Goal: Answer question/provide support

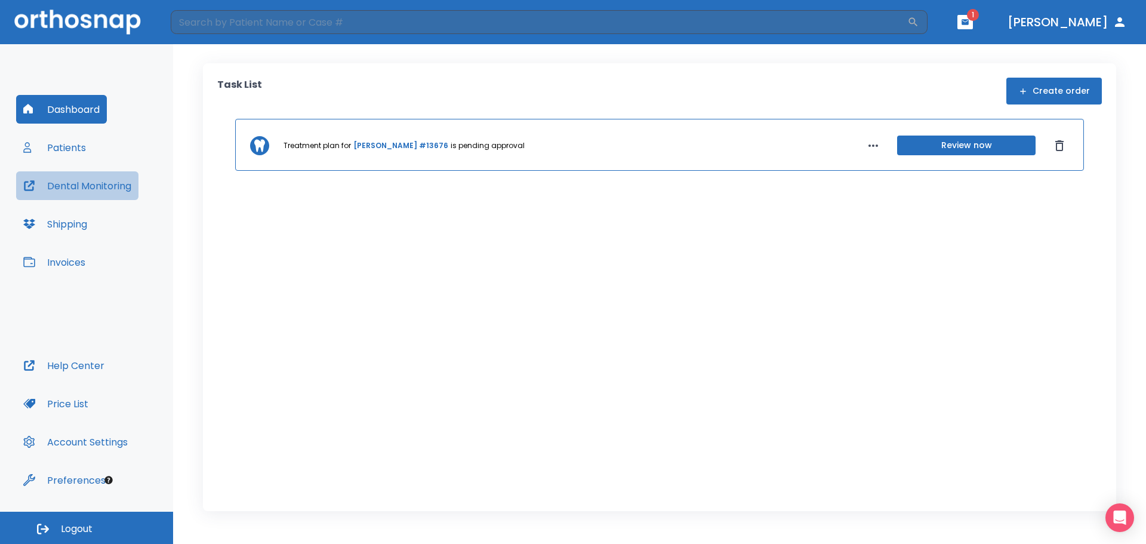
click at [69, 192] on button "Dental Monitoring" at bounding box center [77, 185] width 122 height 29
click at [85, 146] on button "Patients" at bounding box center [54, 147] width 77 height 29
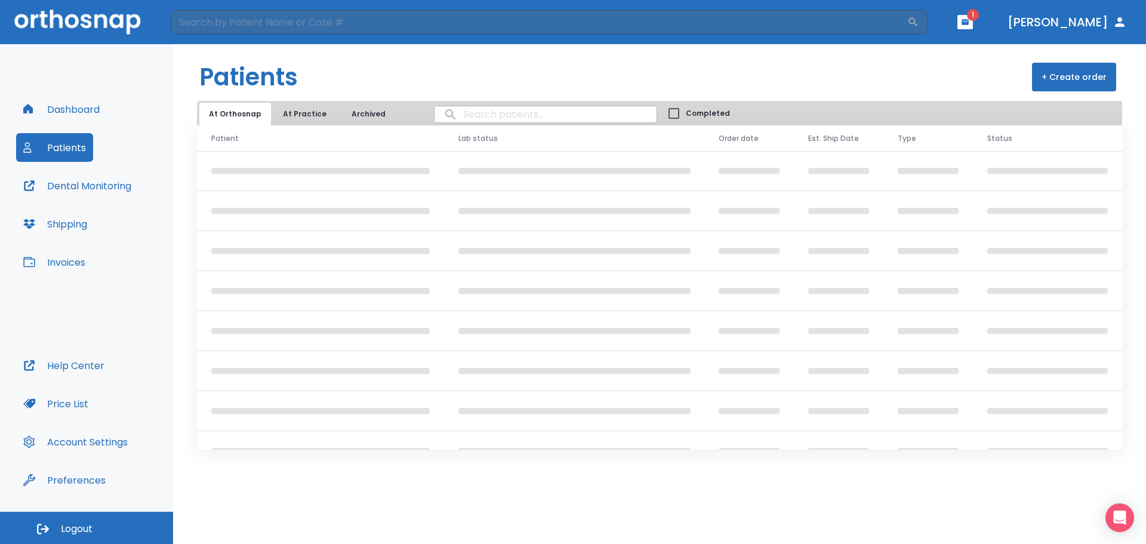
click at [452, 114] on input "search" at bounding box center [545, 114] width 222 height 23
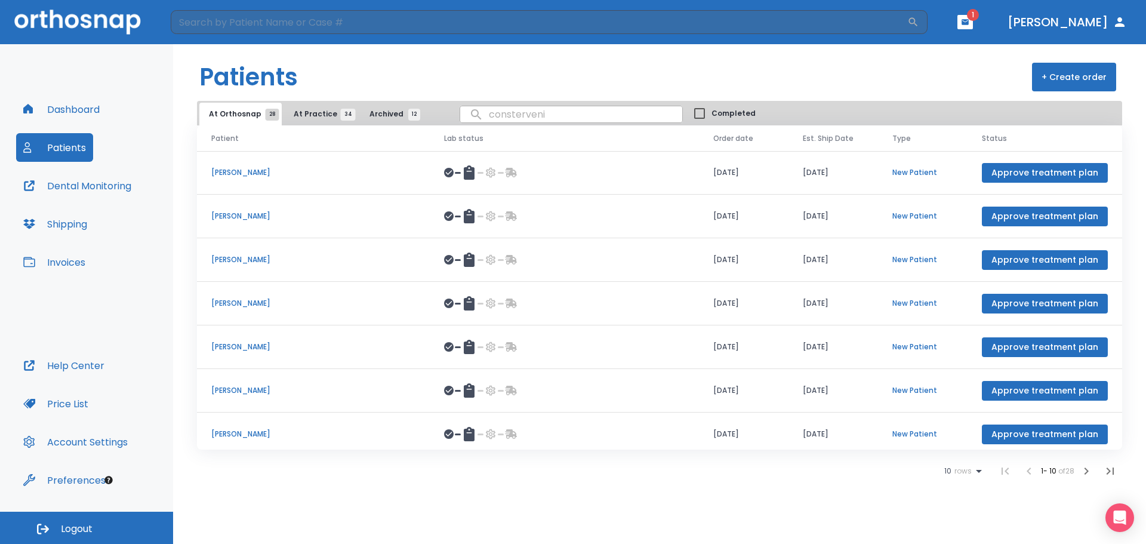
type input "constervenia"
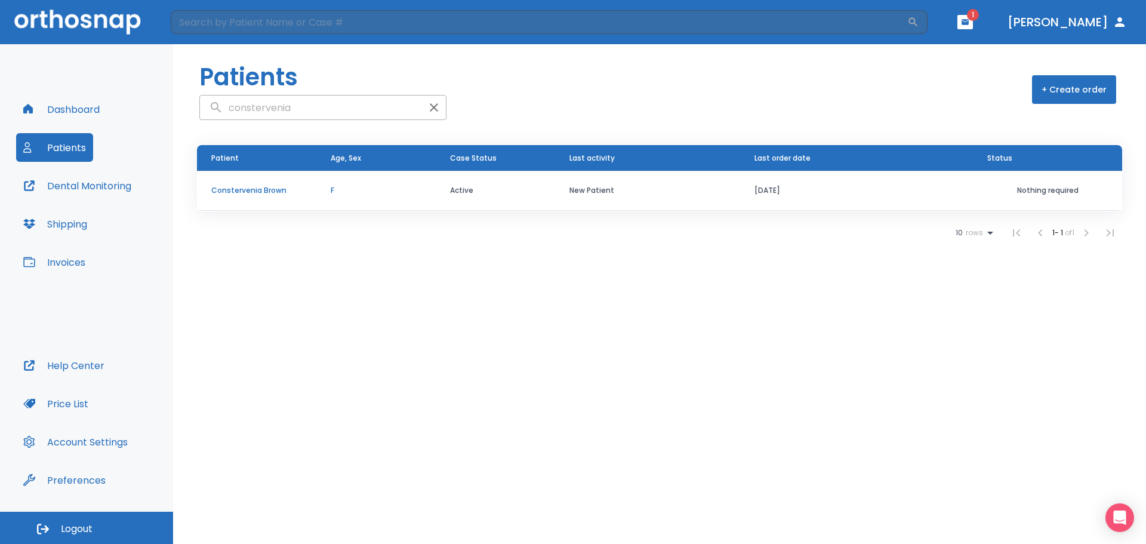
click at [258, 192] on p "Constervenia Brown" at bounding box center [256, 190] width 91 height 11
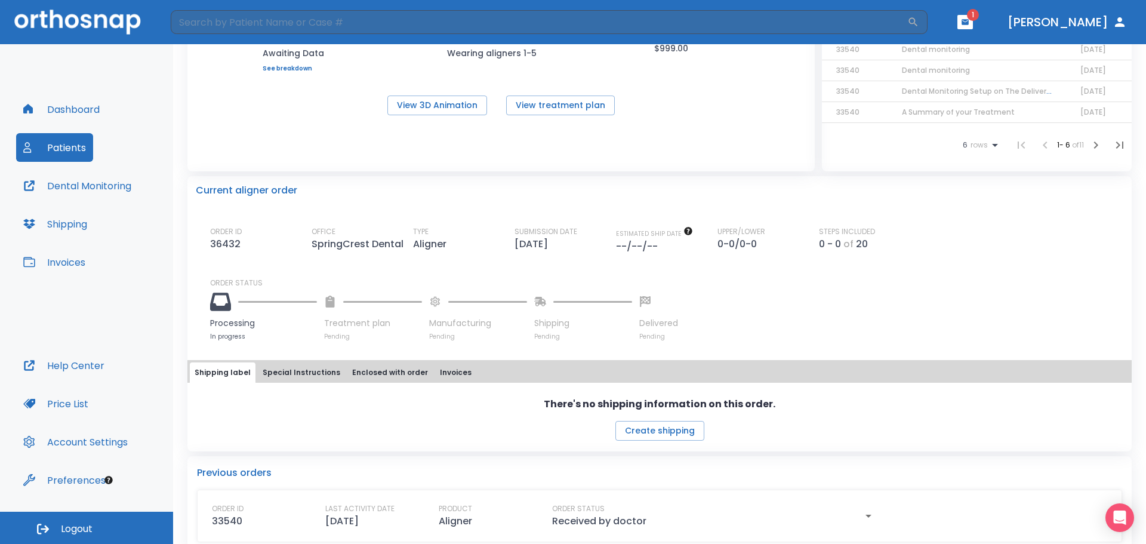
scroll to position [178, 0]
click at [289, 370] on button "Special Instructions" at bounding box center [301, 372] width 87 height 20
click at [201, 376] on button "Shipping label" at bounding box center [223, 372] width 66 height 20
click at [819, 250] on div "UPPER/LOWER 0-0/0-0" at bounding box center [767, 239] width 101 height 27
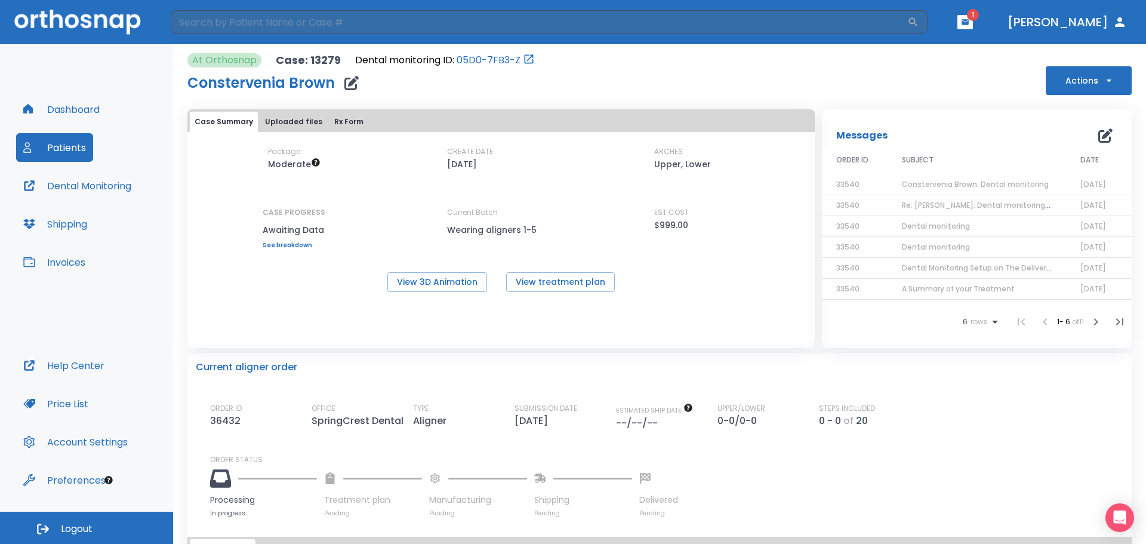
scroll to position [0, 0]
click at [1098, 140] on icon "button" at bounding box center [1105, 136] width 14 height 14
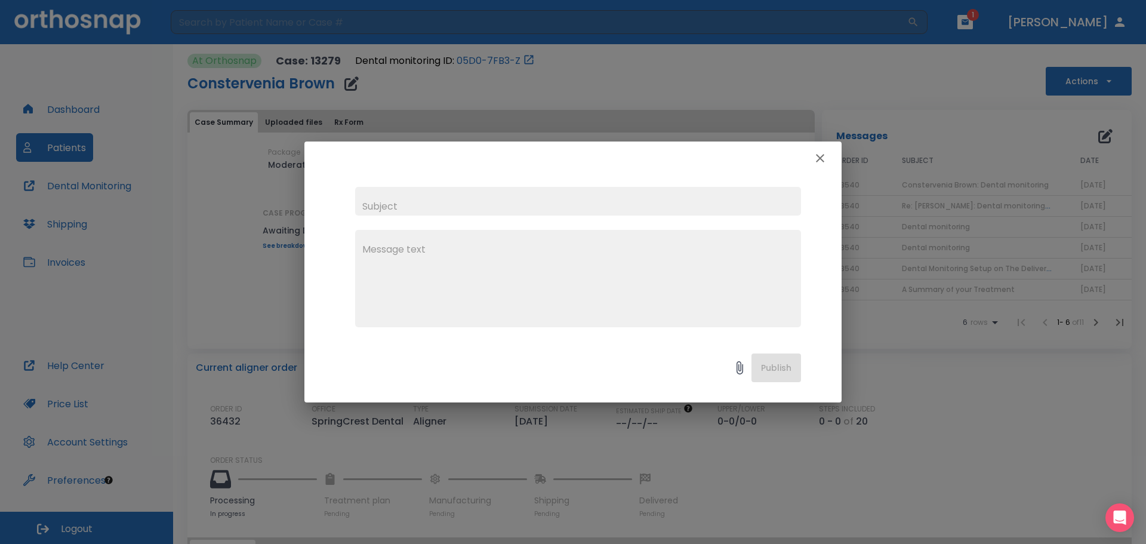
click at [379, 203] on input "text" at bounding box center [578, 201] width 446 height 29
type input "Order from [DATE]"
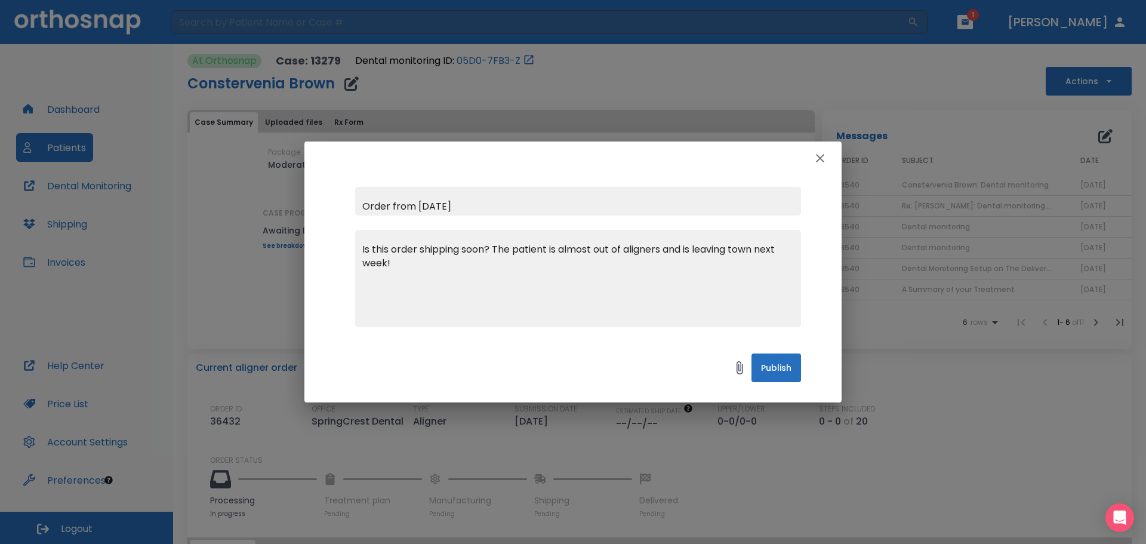
type textarea "Is this order shipping soon? The patient is almost out of aligners and is leavi…"
click at [780, 375] on button "Publish" at bounding box center [776, 367] width 50 height 29
